Goal: Information Seeking & Learning: Learn about a topic

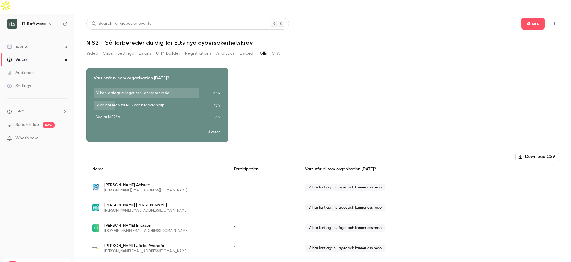
scroll to position [32, 0]
click at [223, 49] on button "Analytics" at bounding box center [225, 54] width 18 height 10
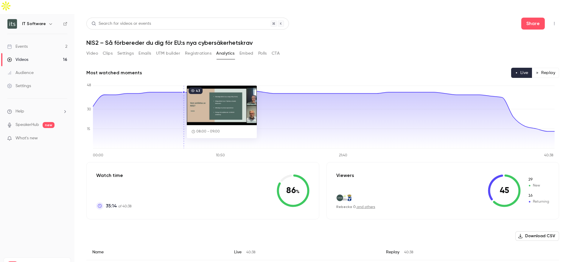
scroll to position [1, 0]
